Goal: Information Seeking & Learning: Check status

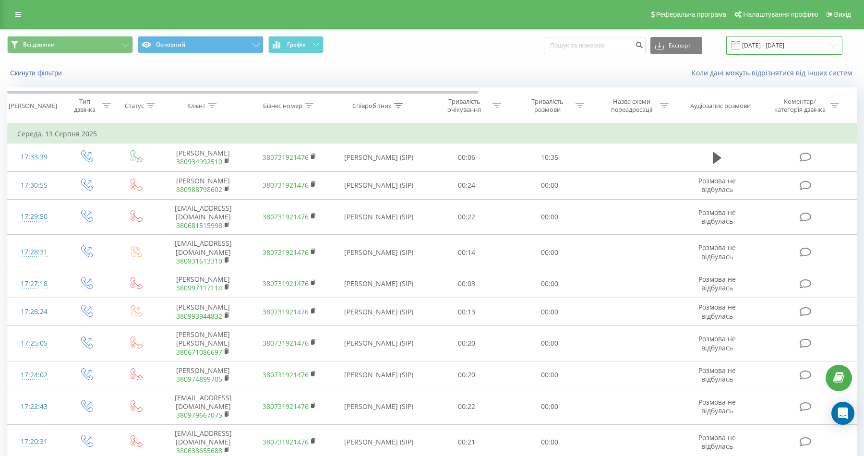
click at [553, 43] on input "[DATE] - [DATE]" at bounding box center [784, 45] width 116 height 19
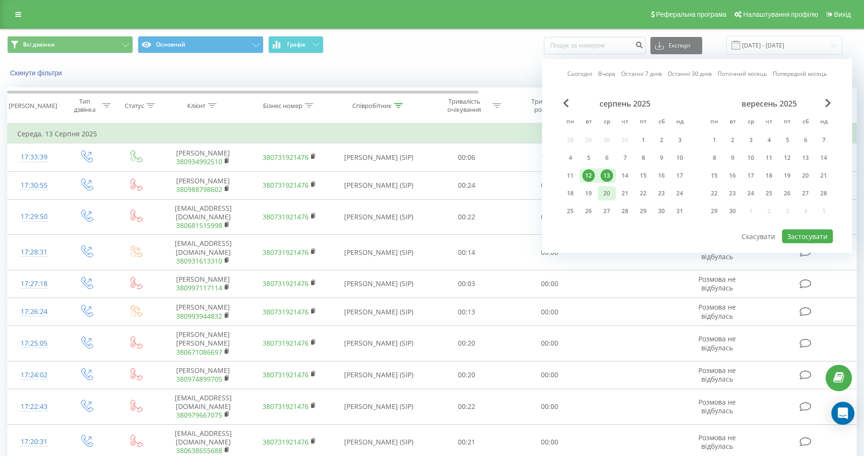
click at [553, 196] on div "20" at bounding box center [607, 193] width 12 height 12
click at [553, 195] on div "18" at bounding box center [570, 193] width 12 height 12
click at [553, 235] on button "Застосувати" at bounding box center [807, 237] width 51 height 14
type input "[DATE] - [DATE]"
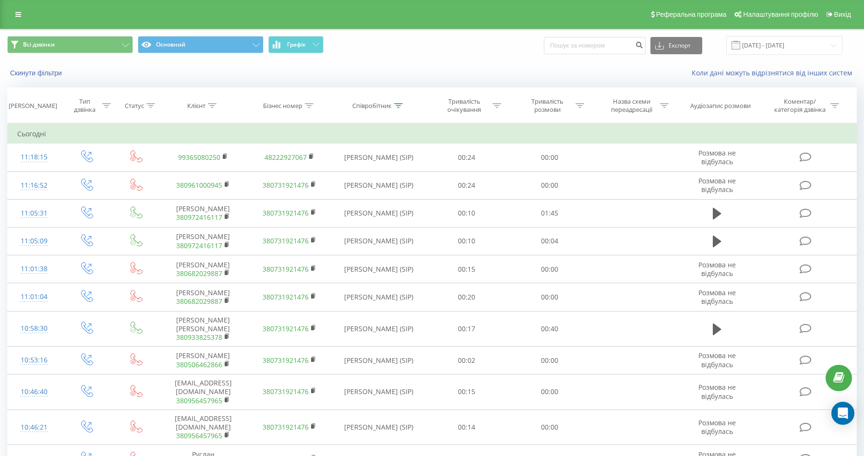
click at [399, 104] on icon at bounding box center [398, 105] width 9 height 5
click at [376, 172] on input "олена" at bounding box center [379, 174] width 85 height 17
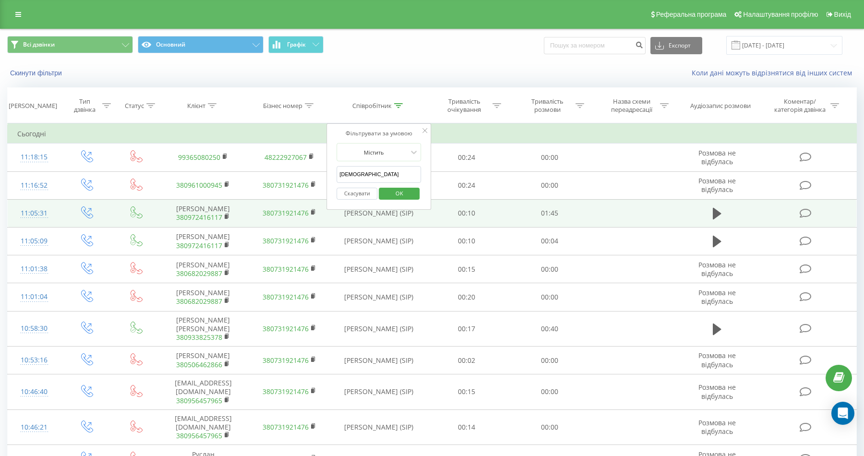
type input "[PERSON_NAME]"
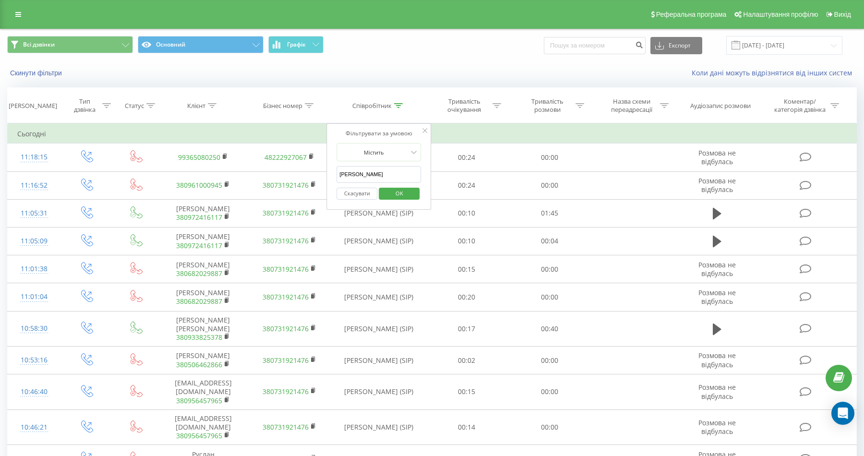
click at [408, 188] on span "OK" at bounding box center [399, 193] width 27 height 15
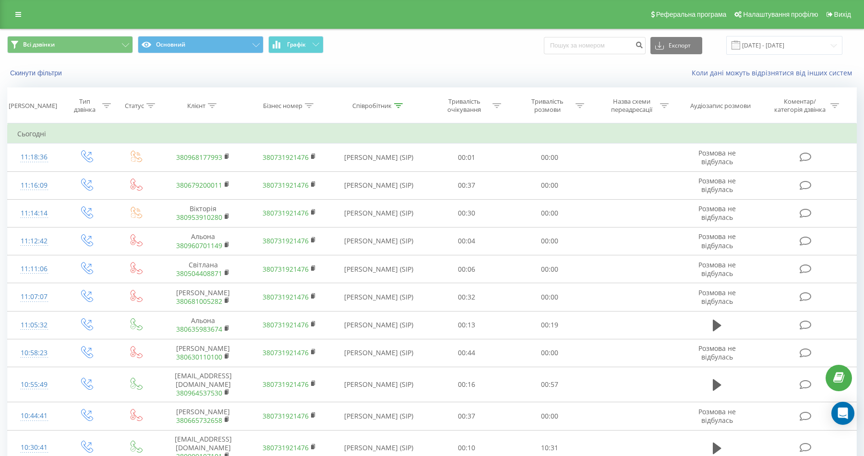
click at [398, 98] on th "Співробітник" at bounding box center [379, 106] width 93 height 36
click at [398, 100] on th "Співробітник" at bounding box center [379, 106] width 93 height 36
click at [398, 103] on icon at bounding box center [398, 105] width 9 height 5
click at [357, 168] on input "[PERSON_NAME]" at bounding box center [379, 174] width 85 height 17
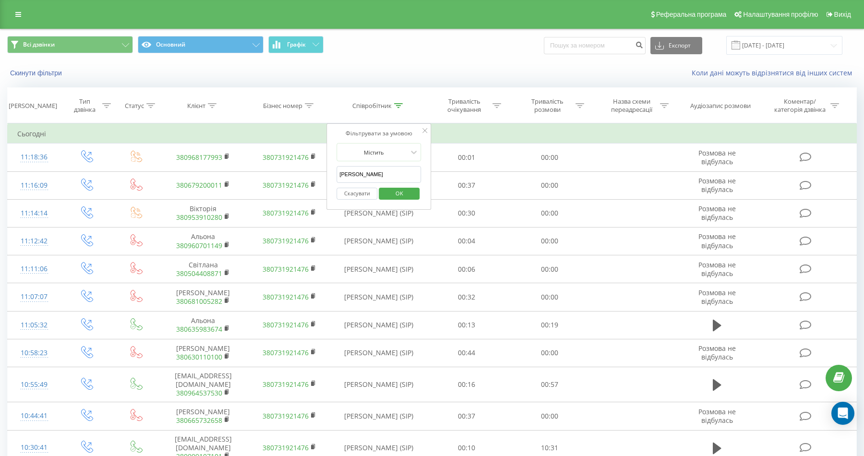
click at [357, 168] on input "[PERSON_NAME]" at bounding box center [379, 174] width 85 height 17
click at [363, 169] on input "text" at bounding box center [379, 174] width 85 height 17
type input "[PERSON_NAME]"
click at [402, 194] on span "OK" at bounding box center [399, 193] width 27 height 15
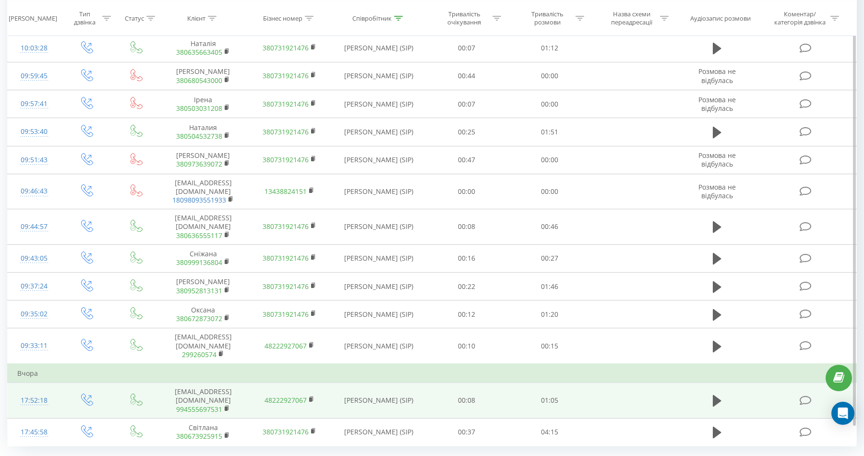
scroll to position [473, 0]
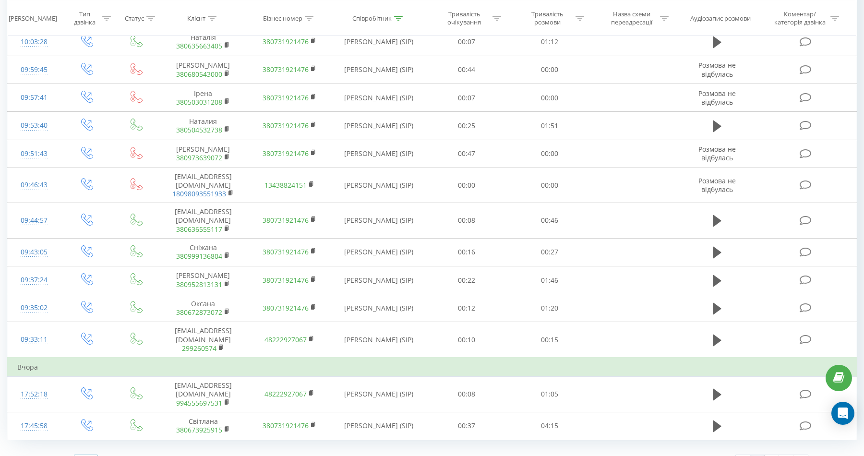
click at [89, 311] on icon at bounding box center [92, 462] width 14 height 19
click at [87, 311] on span "100" at bounding box center [84, 448] width 12 height 9
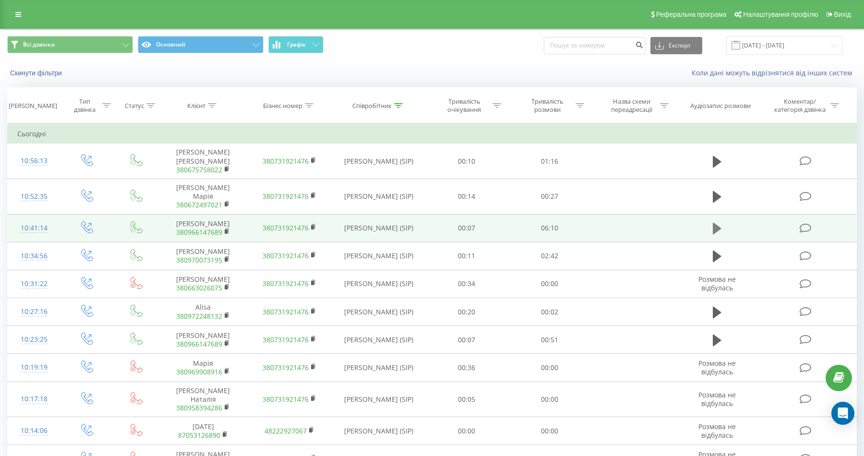
click at [553, 223] on icon at bounding box center [717, 229] width 9 height 12
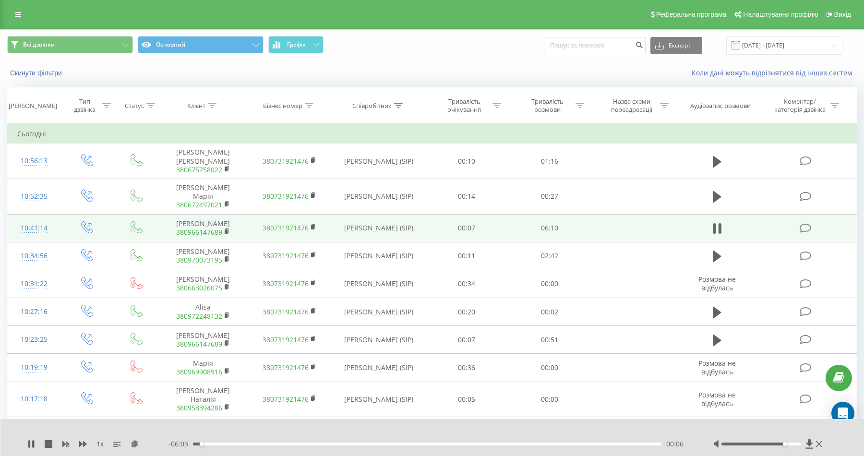
drag, startPoint x: 762, startPoint y: 443, endPoint x: 787, endPoint y: 446, distance: 25.1
click at [553, 311] on div at bounding box center [769, 444] width 111 height 10
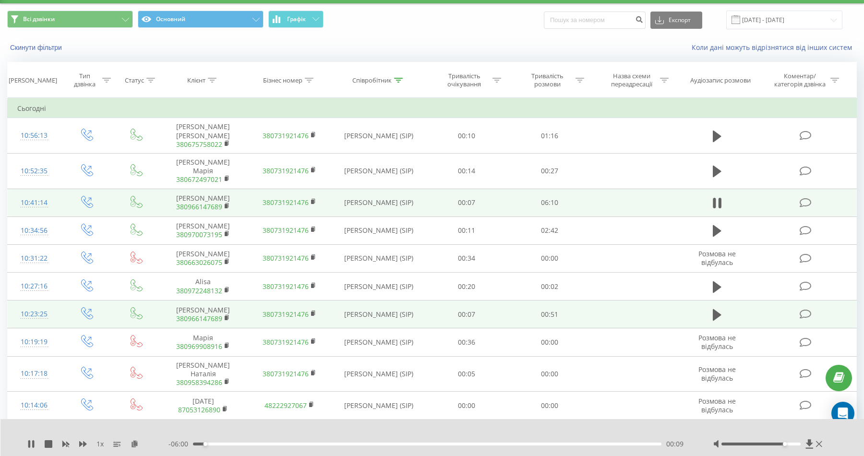
scroll to position [30, 0]
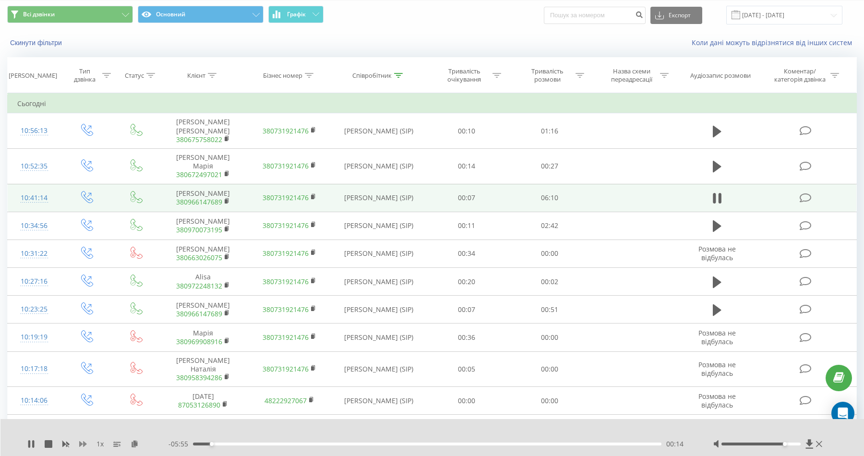
click at [83, 311] on icon at bounding box center [83, 444] width 8 height 6
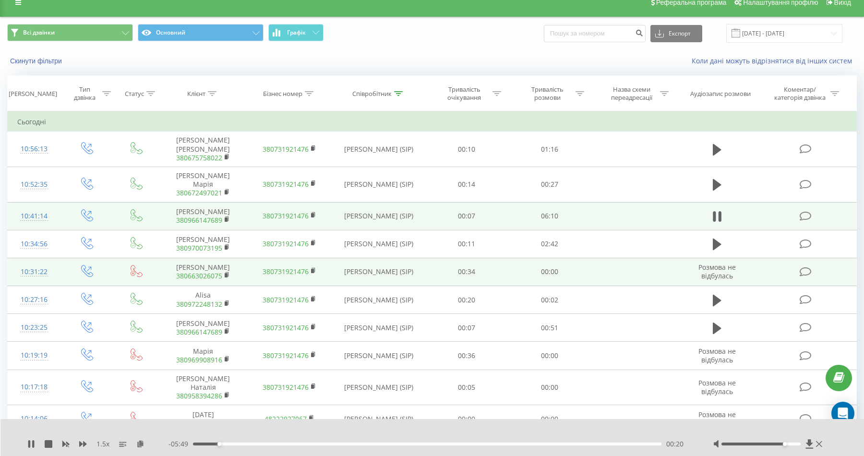
scroll to position [0, 0]
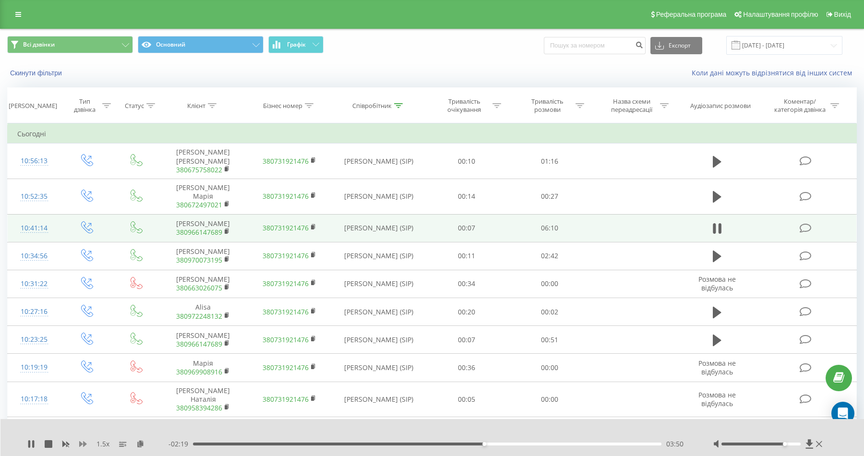
click at [82, 311] on icon at bounding box center [83, 444] width 8 height 8
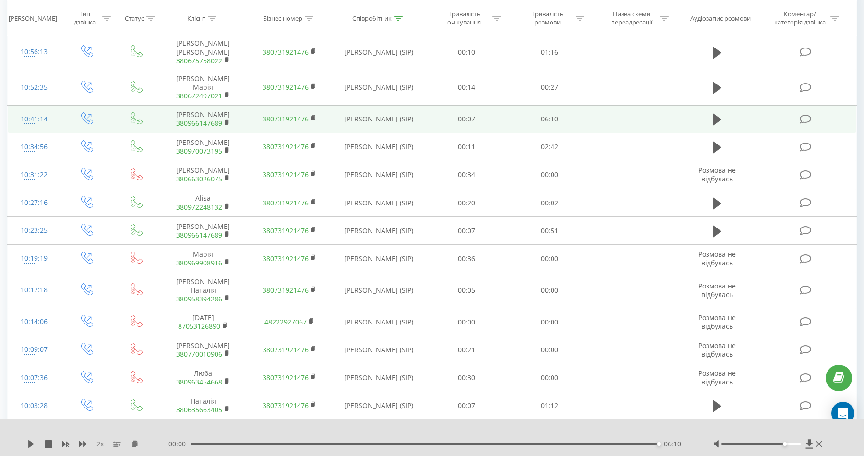
scroll to position [134, 0]
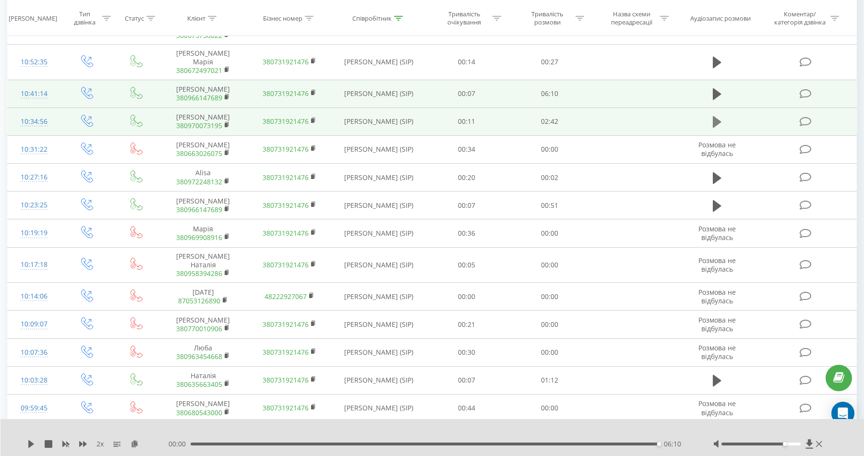
click at [553, 116] on icon at bounding box center [717, 122] width 9 height 12
click at [82, 311] on icon at bounding box center [83, 444] width 8 height 8
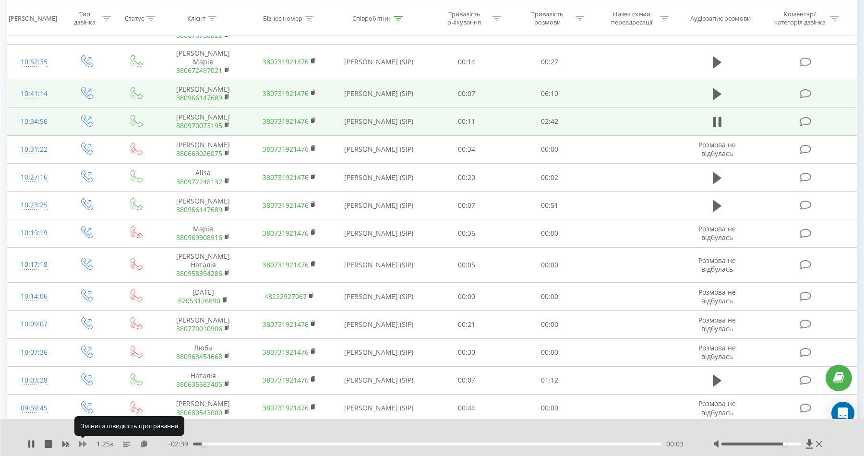
click at [82, 311] on icon at bounding box center [83, 444] width 8 height 8
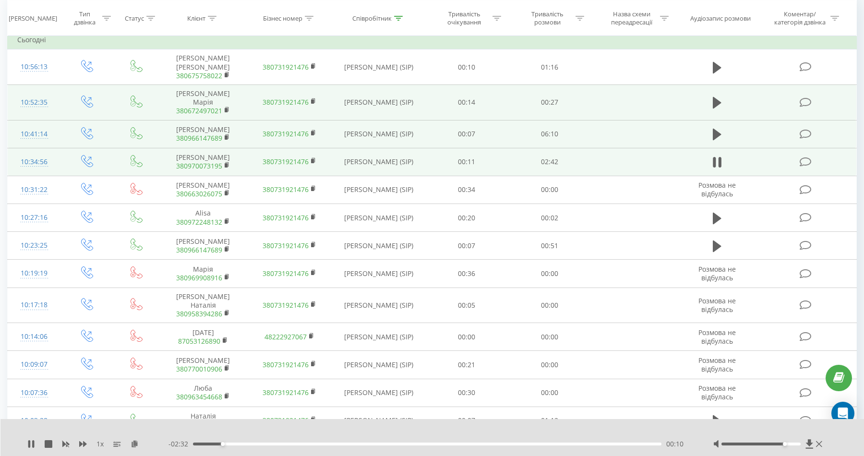
scroll to position [92, 0]
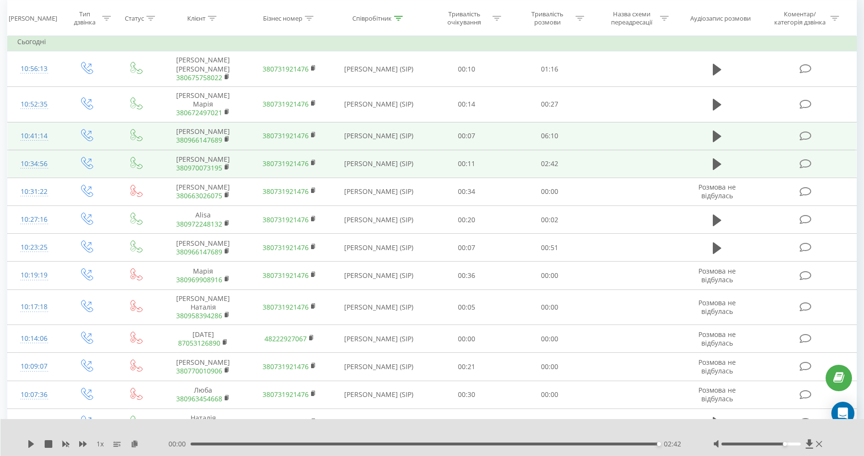
click at [193, 311] on div "02:42" at bounding box center [425, 444] width 469 height 3
drag, startPoint x: 194, startPoint y: 444, endPoint x: 180, endPoint y: 444, distance: 13.9
click at [180, 311] on div "- 02:42 00:00 00:00" at bounding box center [429, 444] width 520 height 10
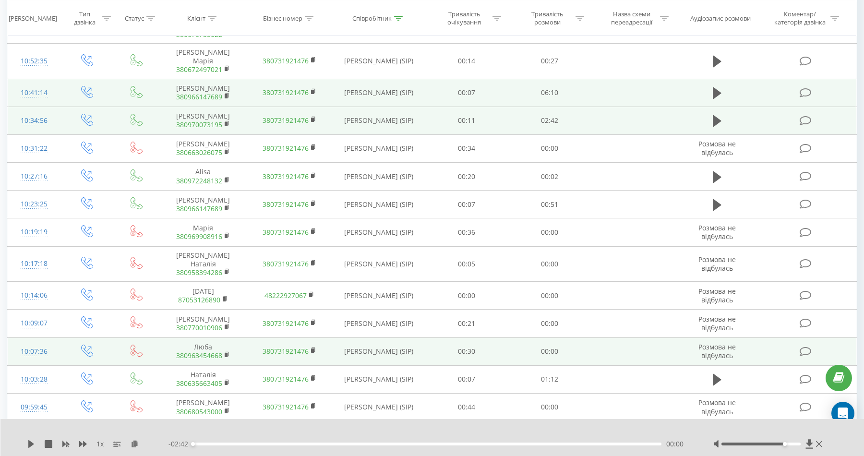
scroll to position [145, 0]
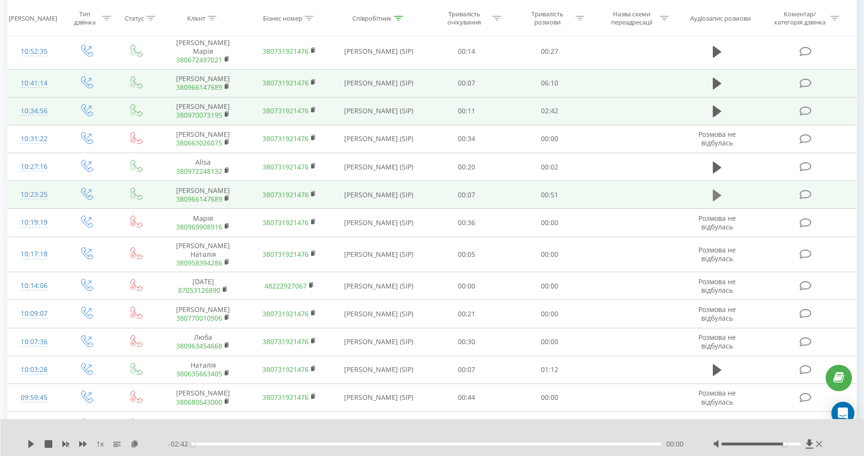
click at [553, 190] on icon at bounding box center [717, 196] width 9 height 12
click at [27, 311] on icon at bounding box center [31, 444] width 8 height 8
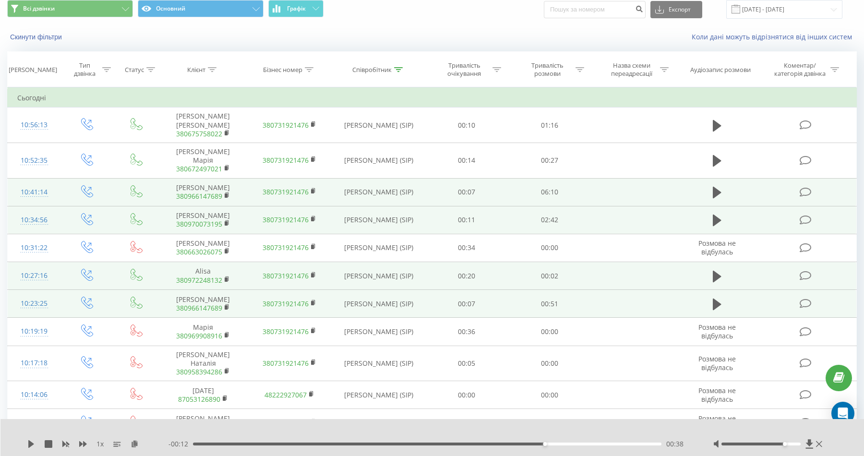
scroll to position [30, 0]
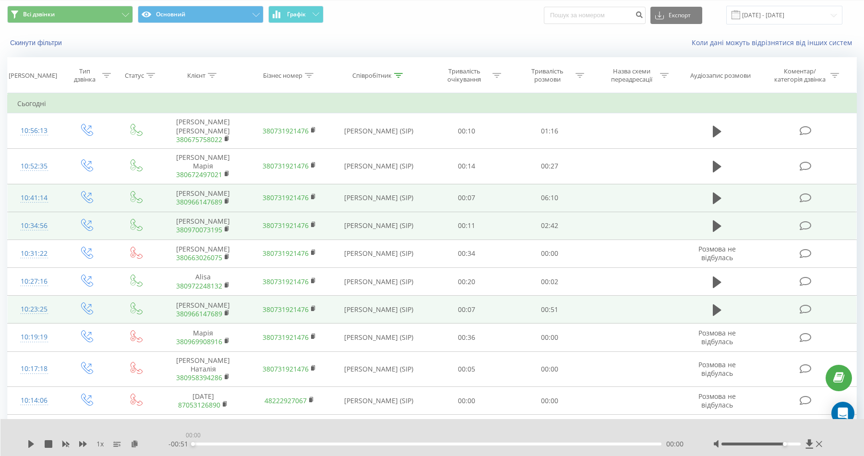
drag, startPoint x: 541, startPoint y: 443, endPoint x: 178, endPoint y: 453, distance: 363.1
click at [178, 311] on div "1 x - 00:51 00:00 00:00" at bounding box center [432, 437] width 864 height 37
click at [28, 311] on icon at bounding box center [31, 444] width 6 height 8
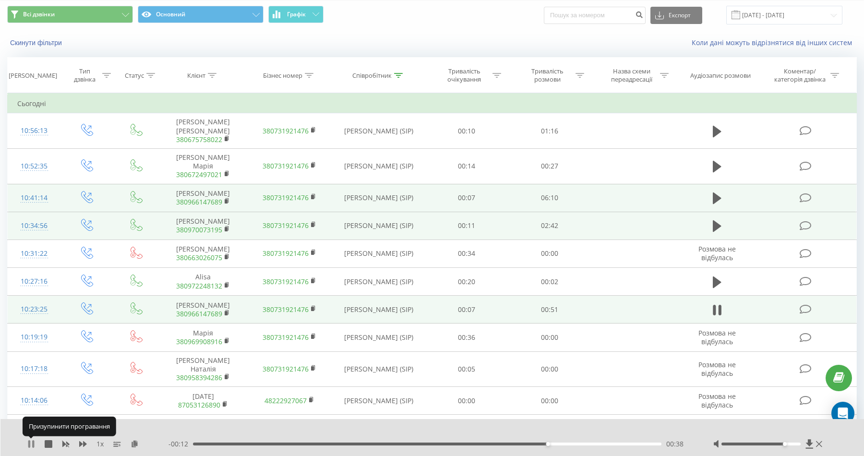
click at [31, 311] on icon at bounding box center [31, 444] width 8 height 8
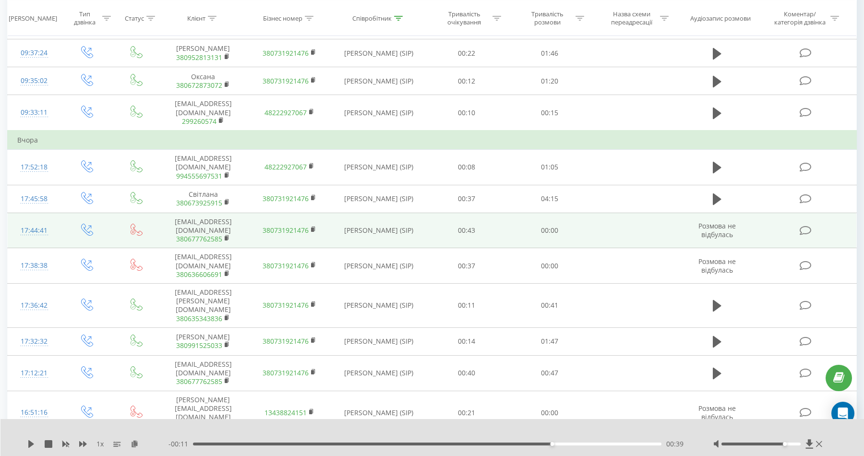
scroll to position [726, 0]
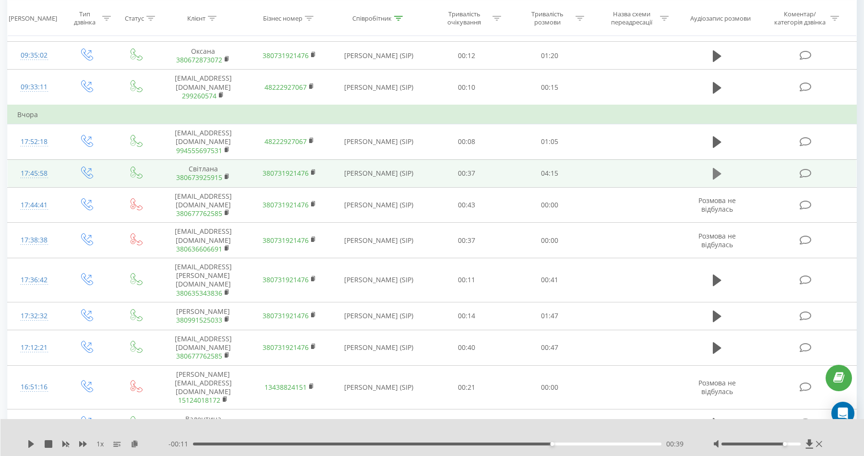
click at [553, 168] on icon at bounding box center [717, 174] width 9 height 12
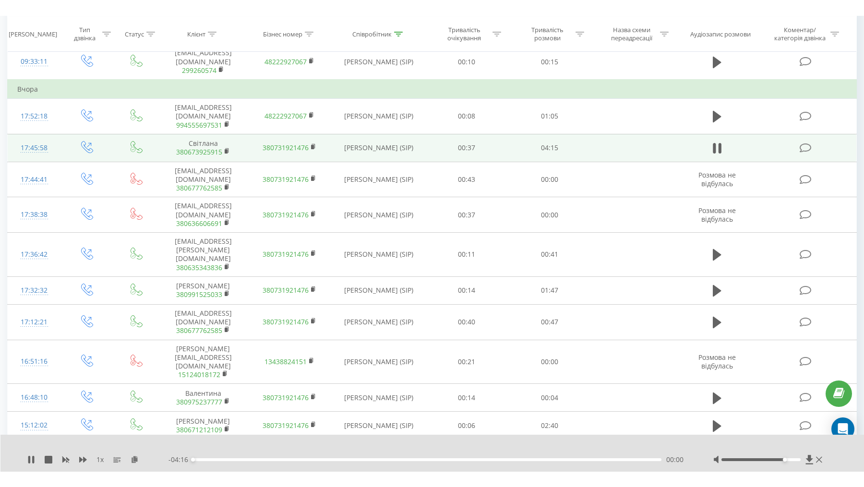
scroll to position [771, 0]
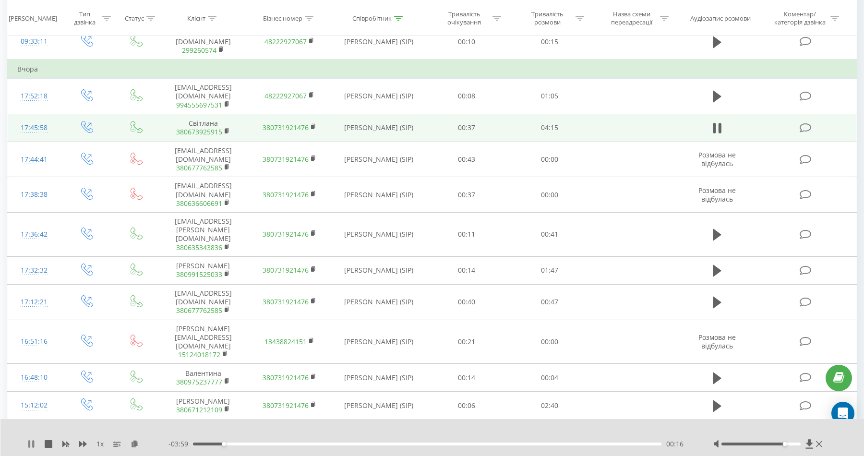
click at [32, 311] on icon at bounding box center [31, 444] width 8 height 8
click at [81, 311] on icon at bounding box center [83, 444] width 8 height 8
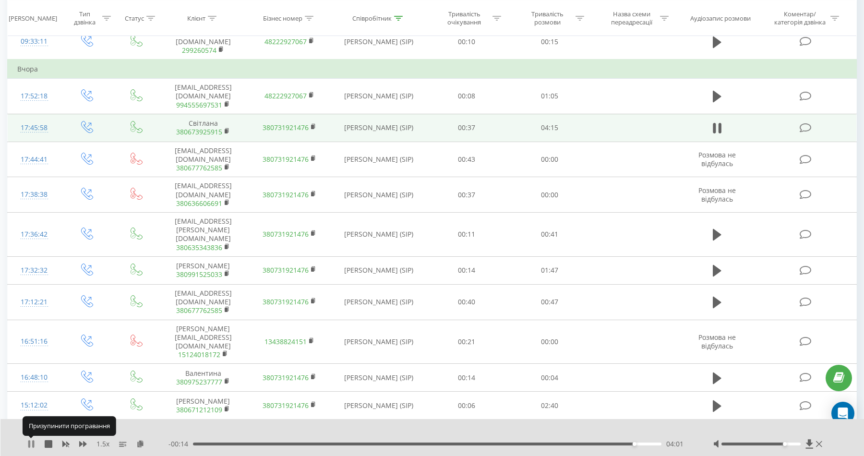
click at [27, 311] on icon at bounding box center [31, 444] width 8 height 8
